Goal: Task Accomplishment & Management: Complete application form

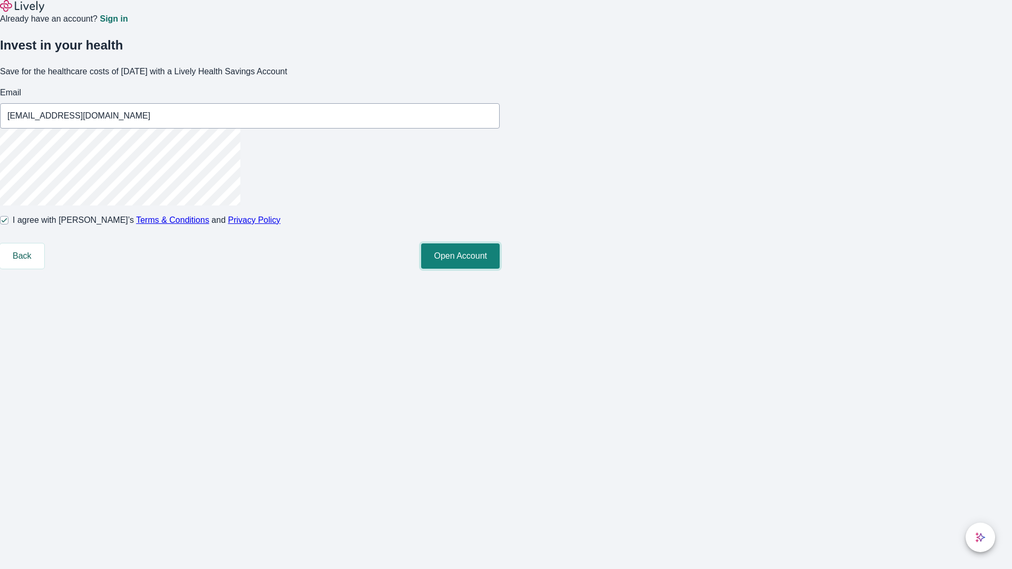
click at [500, 269] on button "Open Account" at bounding box center [460, 256] width 79 height 25
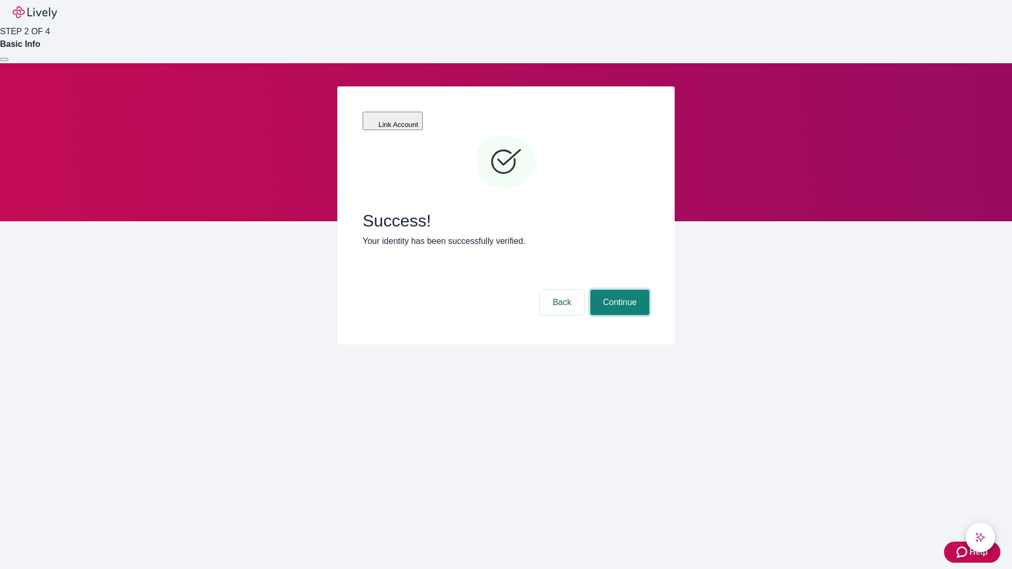
click at [618, 290] on button "Continue" at bounding box center [620, 302] width 59 height 25
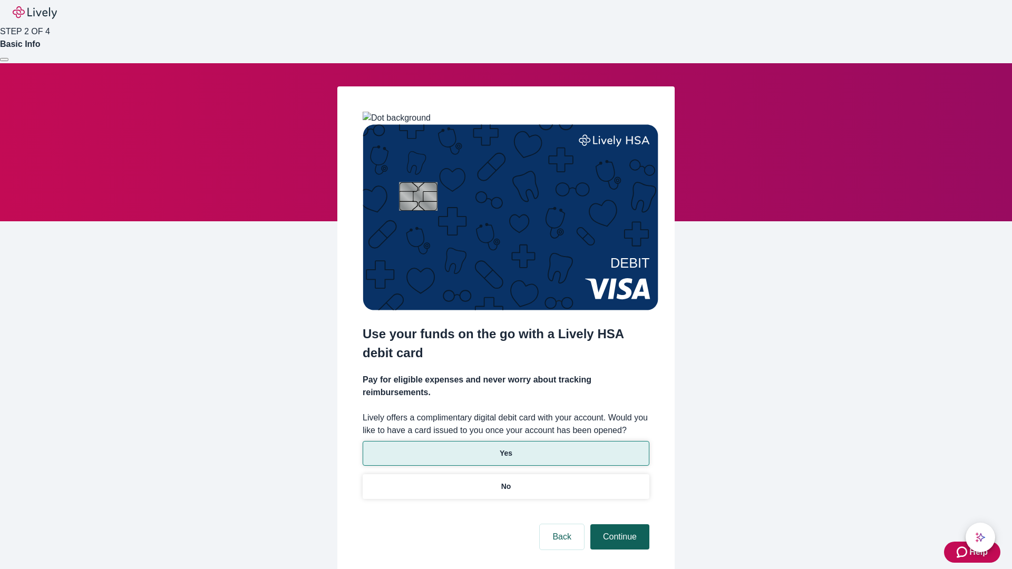
click at [506, 481] on p "No" at bounding box center [506, 486] width 10 height 11
click at [618, 525] on button "Continue" at bounding box center [620, 537] width 59 height 25
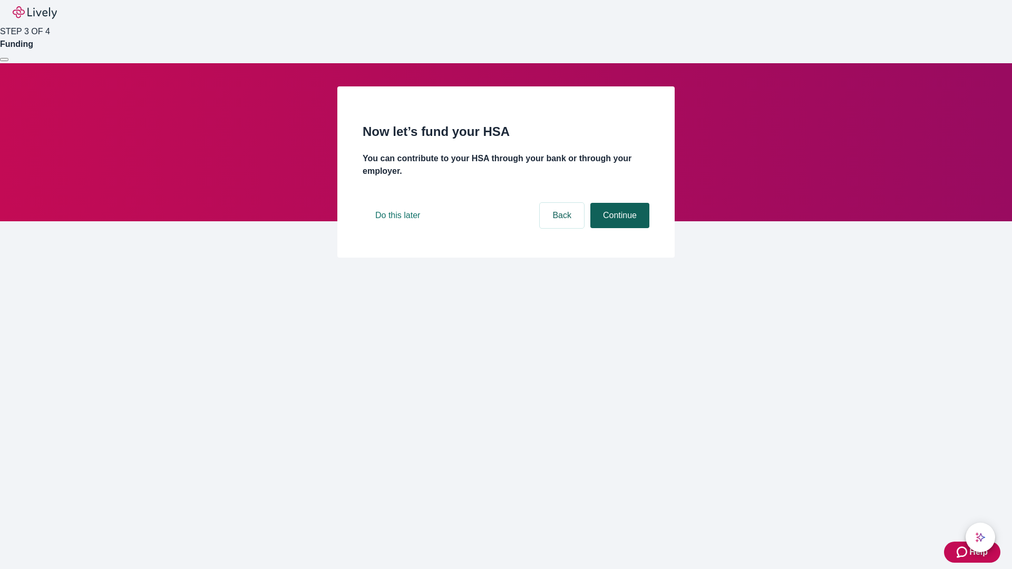
click at [618, 228] on button "Continue" at bounding box center [620, 215] width 59 height 25
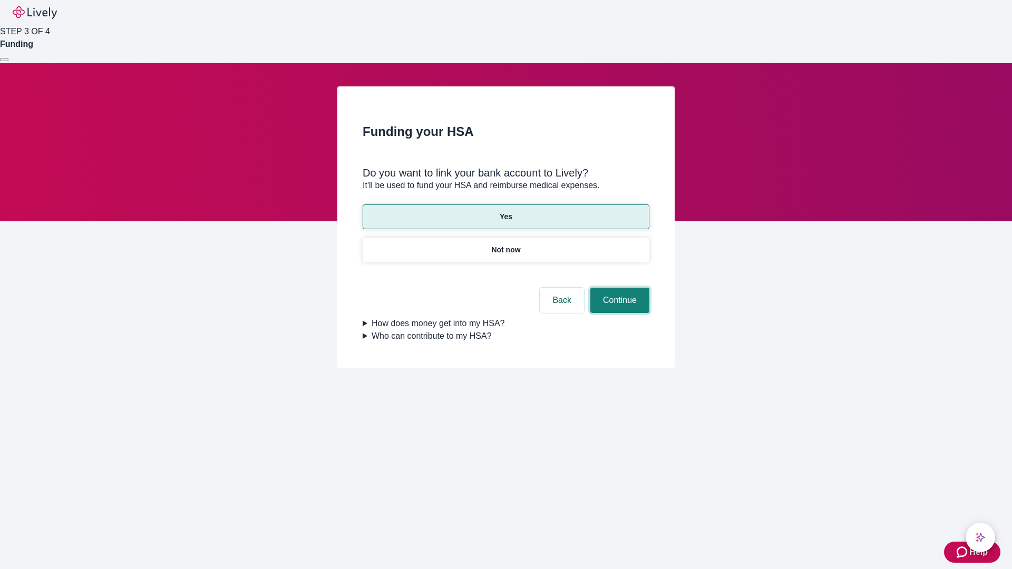
click at [618, 288] on button "Continue" at bounding box center [620, 300] width 59 height 25
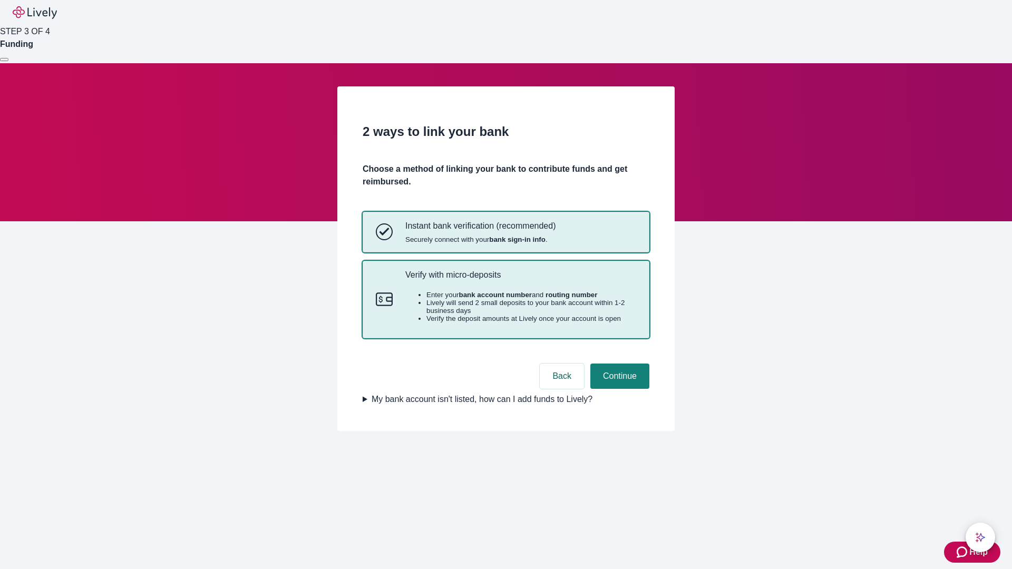
click at [520, 280] on p "Verify with micro-deposits" at bounding box center [520, 275] width 231 height 10
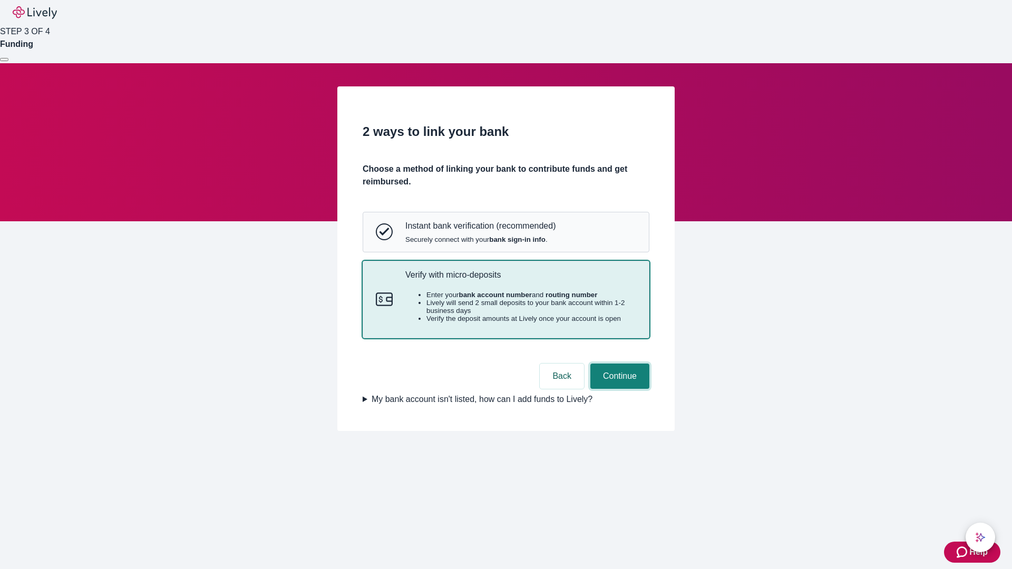
click at [618, 389] on button "Continue" at bounding box center [620, 376] width 59 height 25
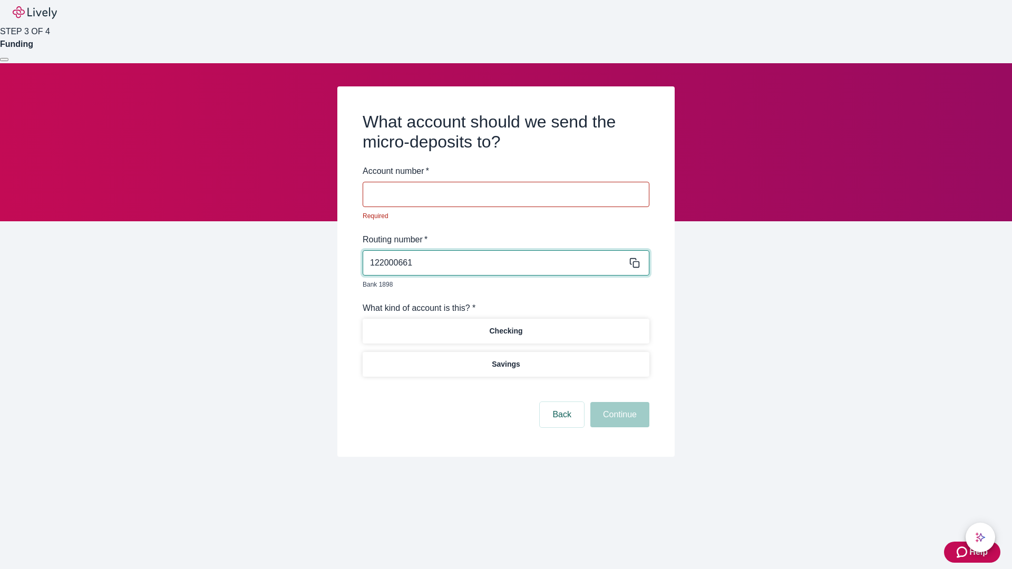
type input "122000661"
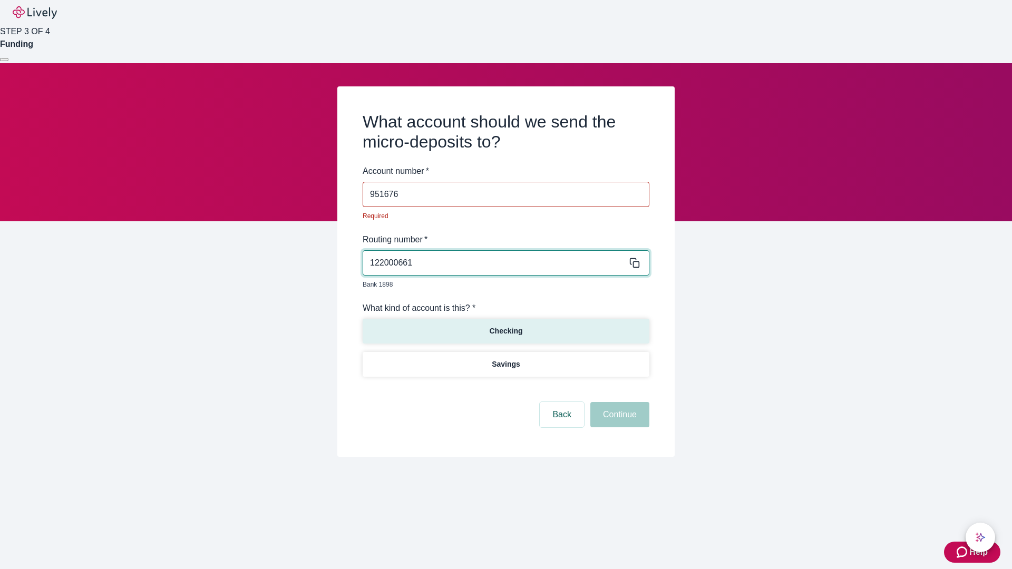
type input "951676"
click at [506, 326] on p "Checking" at bounding box center [505, 331] width 33 height 11
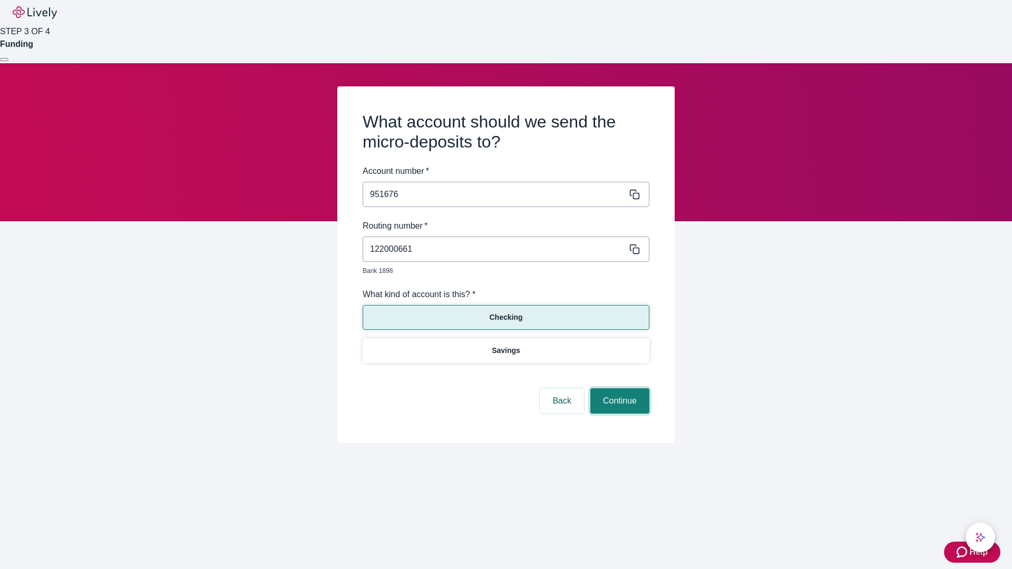
click at [618, 389] on button "Continue" at bounding box center [620, 401] width 59 height 25
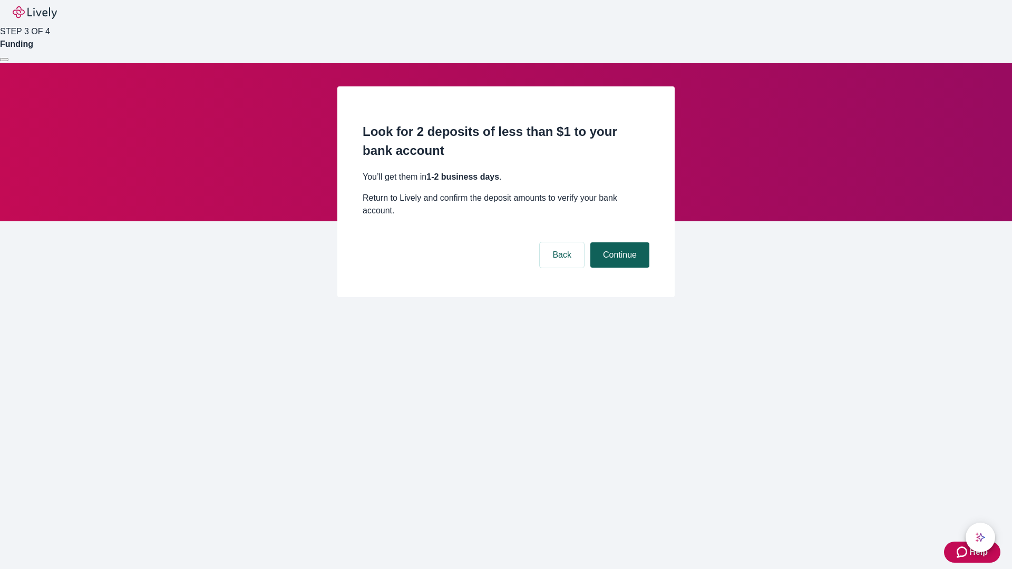
click at [618, 243] on button "Continue" at bounding box center [620, 255] width 59 height 25
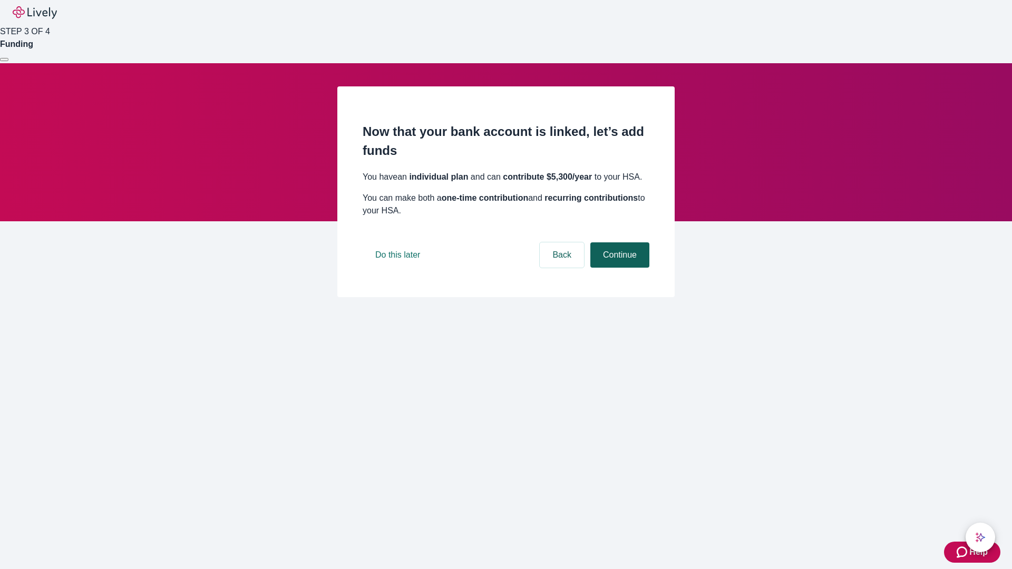
click at [618, 268] on button "Continue" at bounding box center [620, 255] width 59 height 25
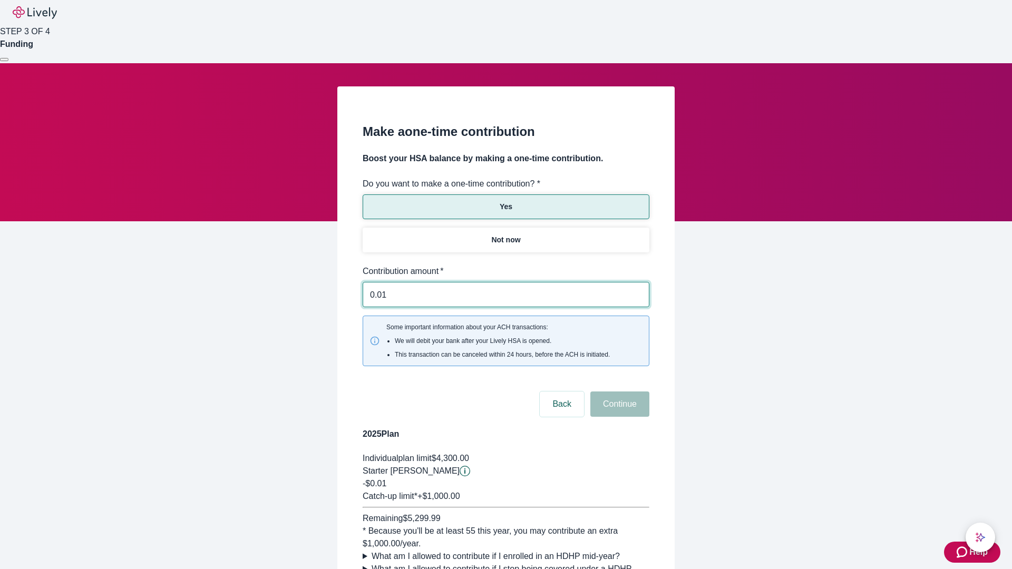
type input "0.01"
click at [618, 392] on button "Continue" at bounding box center [620, 404] width 59 height 25
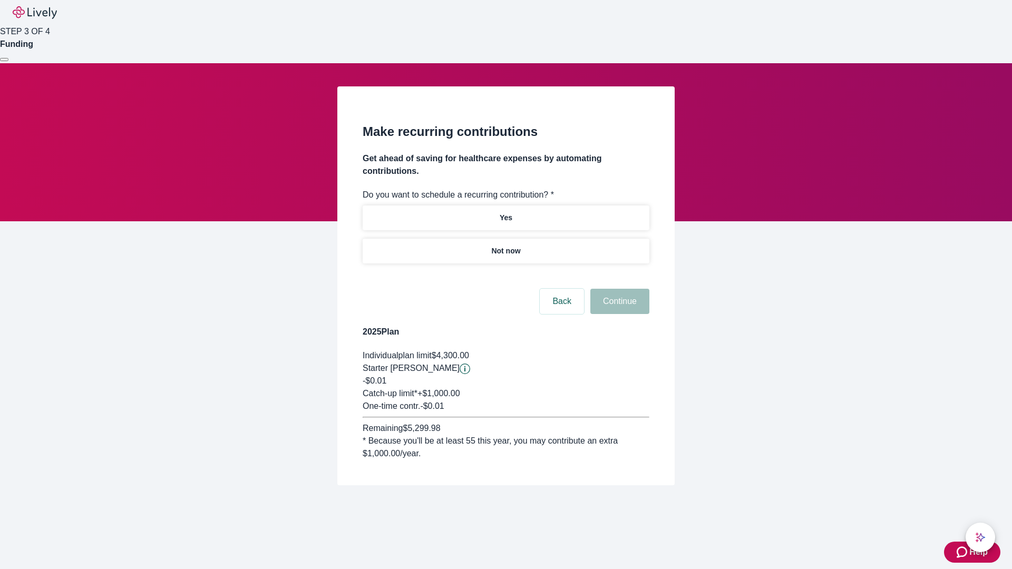
click at [506, 246] on p "Not now" at bounding box center [505, 251] width 29 height 11
click at [618, 289] on button "Continue" at bounding box center [620, 301] width 59 height 25
